Goal: Find specific page/section: Find specific page/section

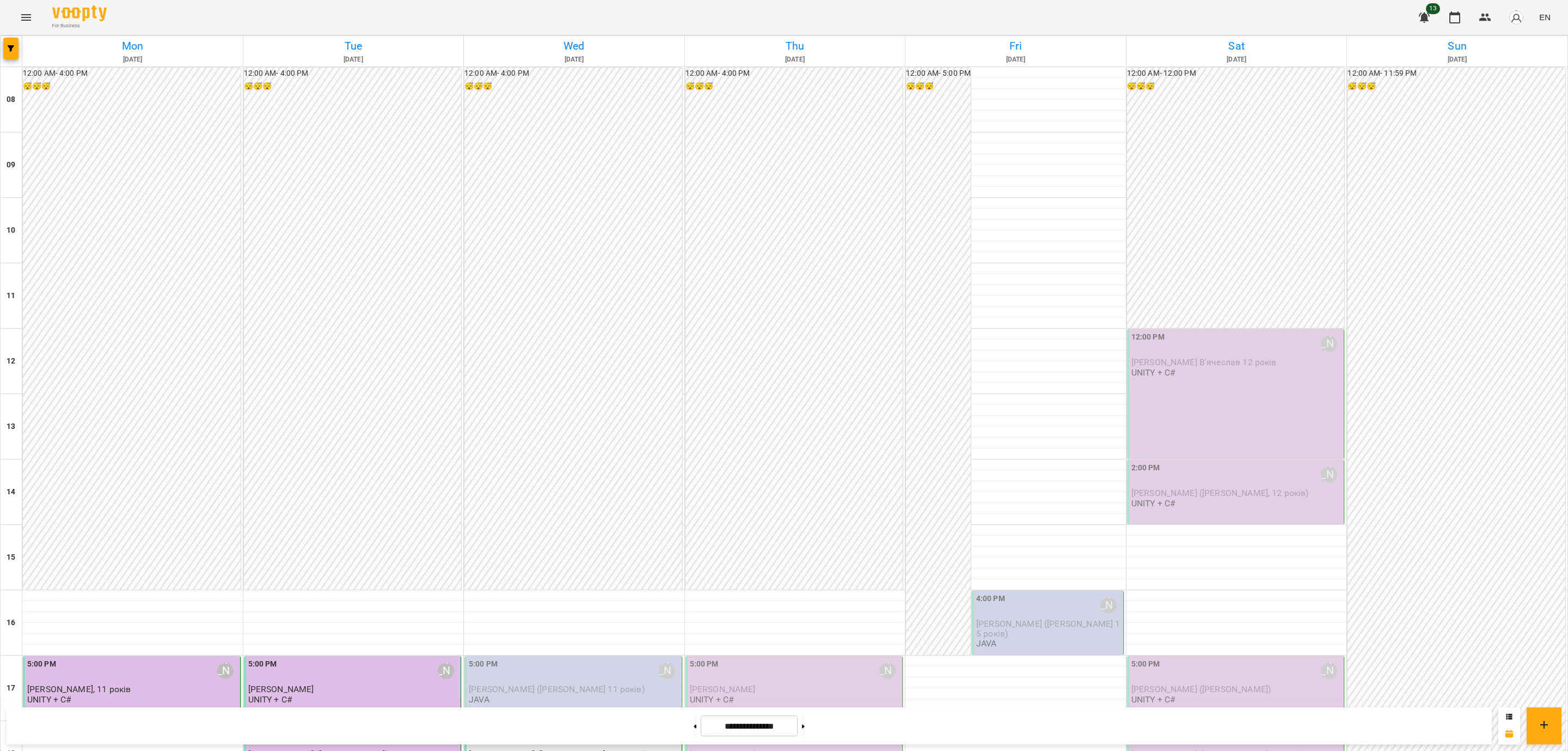
scroll to position [408, 0]
click at [541, 684] on span "[PERSON_NAME] ([PERSON_NAME] 11 років)" at bounding box center [557, 689] width 176 height 10
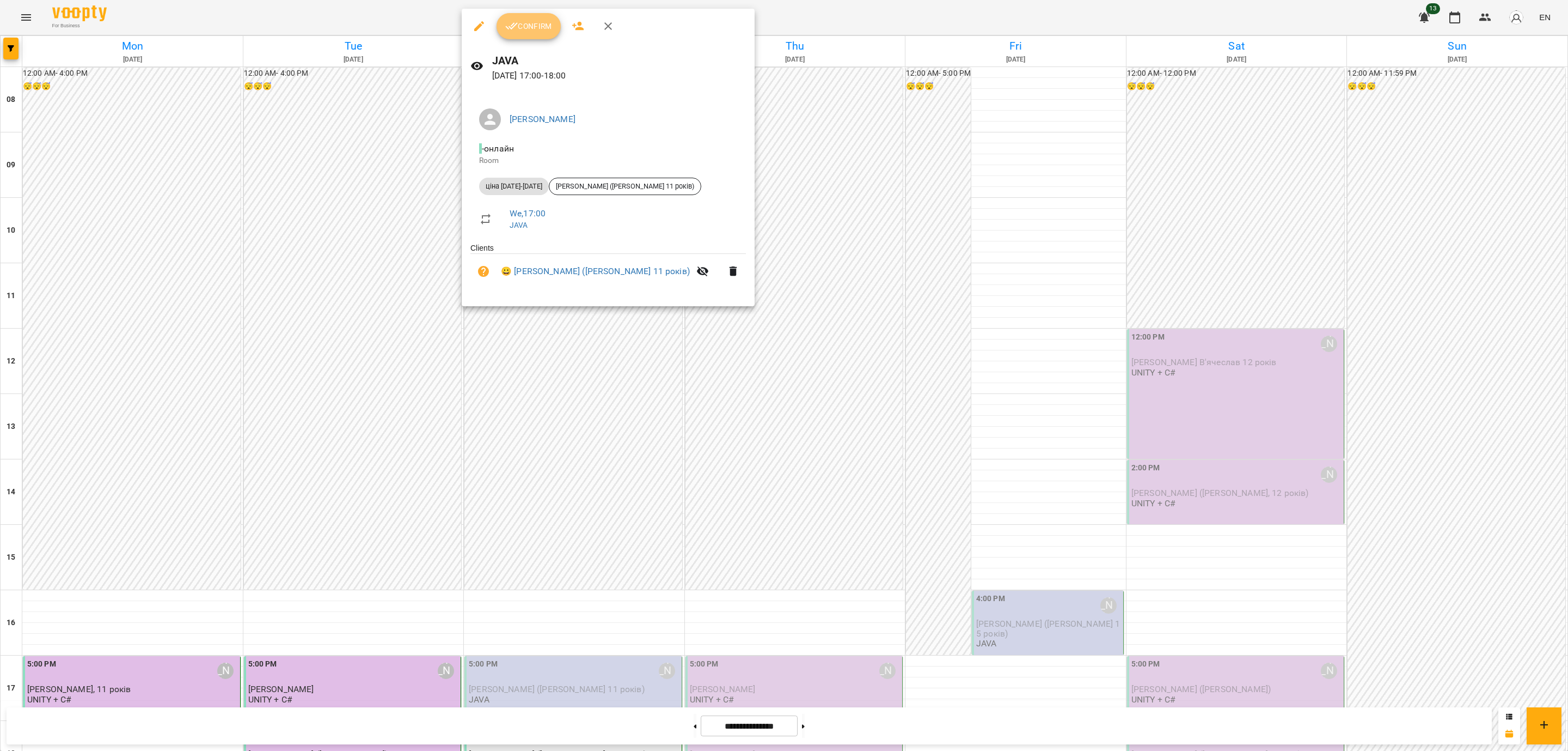
click at [513, 20] on icon "button" at bounding box center [512, 27] width 13 height 13
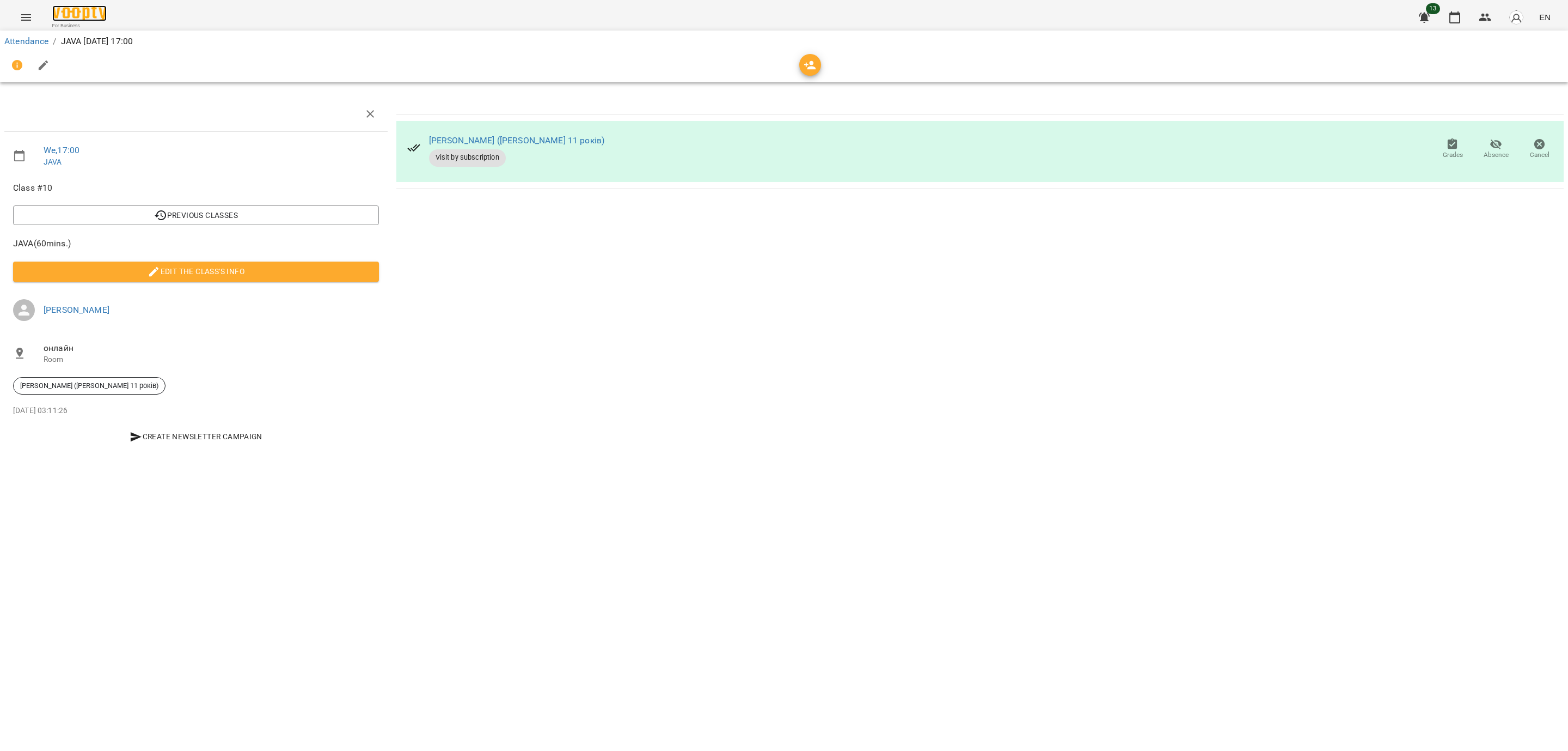
click at [78, 16] on img at bounding box center [80, 13] width 55 height 16
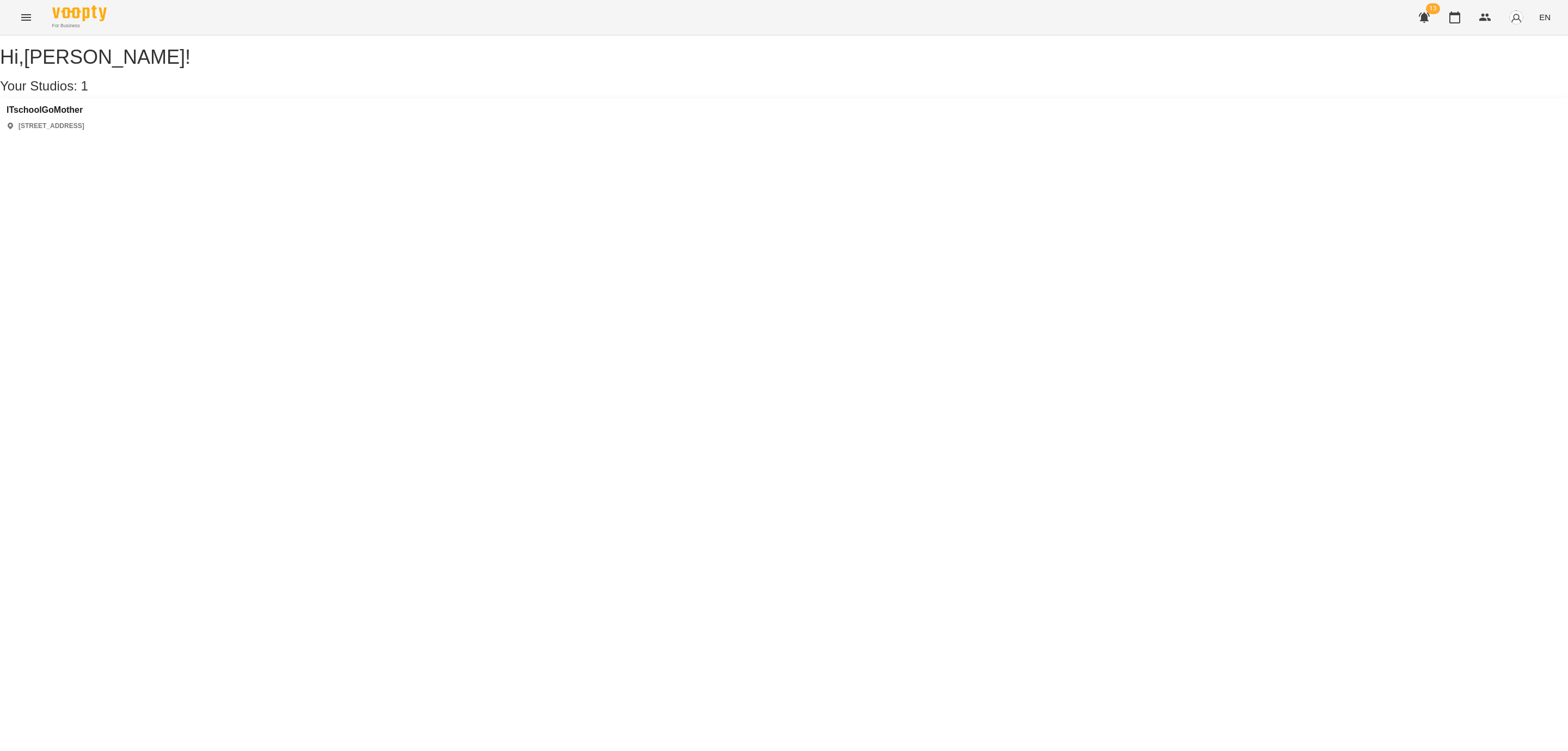
click at [72, 112] on div "ITschoolGoMother [STREET_ADDRESS]" at bounding box center [784, 118] width 1568 height 38
click at [72, 115] on h3 "ITschoolGoMother" at bounding box center [45, 110] width 78 height 10
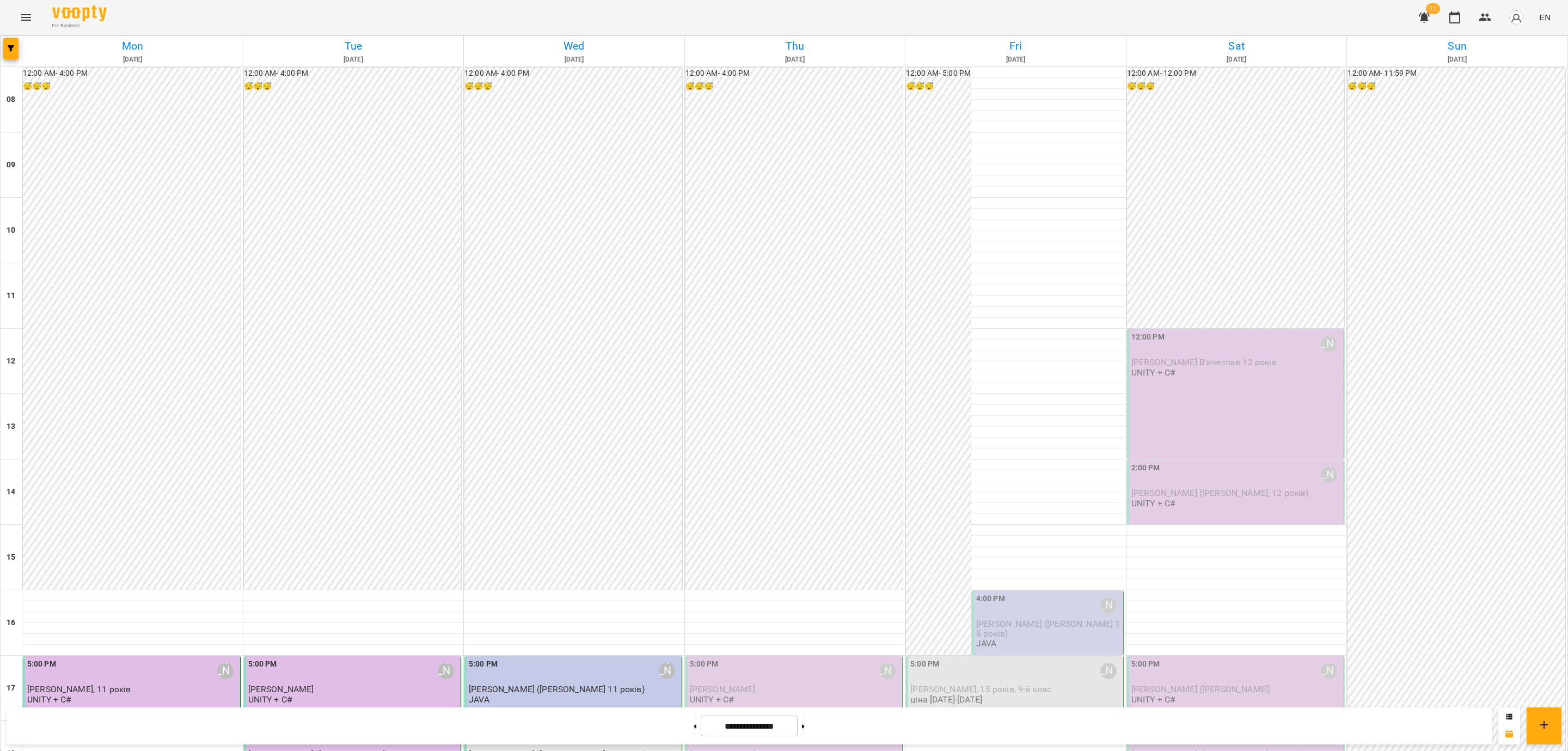
scroll to position [408, 0]
